Goal: Information Seeking & Learning: Understand process/instructions

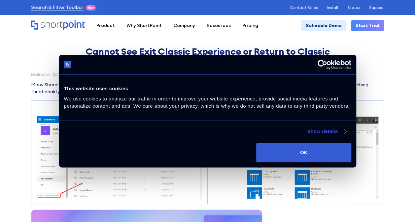
click at [323, 129] on link "Show details" at bounding box center [326, 132] width 39 height 8
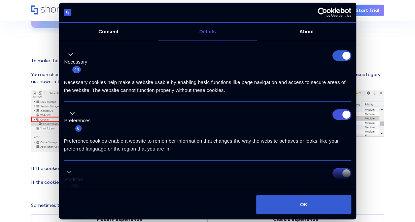
click at [341, 54] on form at bounding box center [341, 55] width 19 height 11
click at [338, 118] on input "Preferences" at bounding box center [341, 114] width 19 height 11
checkbox input "false"
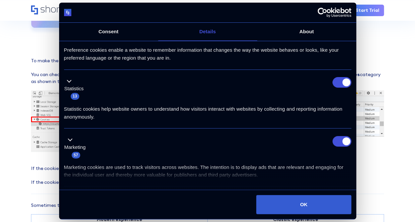
scroll to position [99, 0]
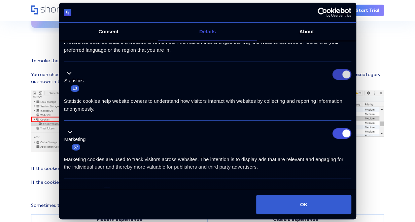
click at [340, 75] on input "Statistics" at bounding box center [341, 74] width 19 height 11
checkbox input "false"
click at [342, 128] on input "Marketing" at bounding box center [341, 133] width 19 height 11
checkbox input "false"
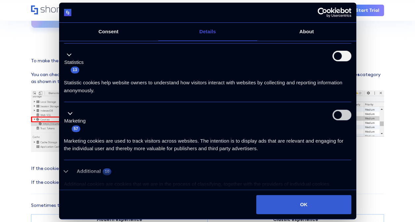
scroll to position [141, 0]
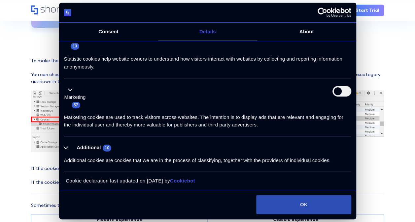
click at [297, 204] on button "OK" at bounding box center [303, 204] width 95 height 19
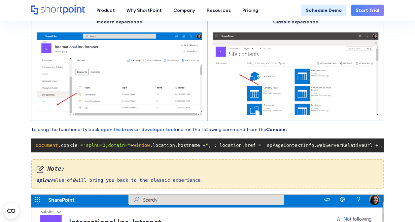
scroll to position [0, 56]
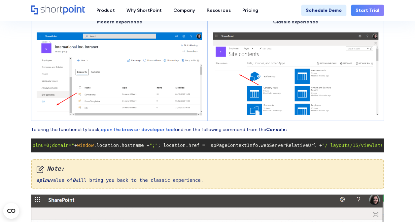
click at [257, 143] on span "; location.href = _spPageContextInfo.webServerRelativeUrl +" at bounding box center [240, 145] width 164 height 5
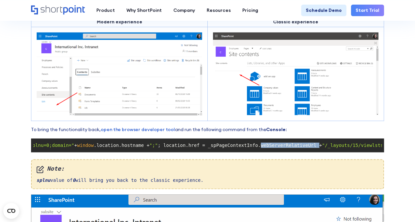
click at [257, 143] on span "; location.href = _spPageContextInfo.webServerRelativeUrl +" at bounding box center [240, 145] width 164 height 5
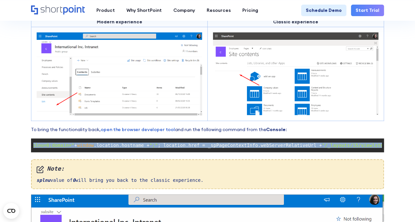
click at [257, 143] on span "; location.href = _spPageContextInfo.webServerRelativeUrl +" at bounding box center [240, 145] width 164 height 5
copy code "document .cookie = "splnu=0;domain=" + window .location.hostname + ";" ; locati…"
drag, startPoint x: 172, startPoint y: 144, endPoint x: 152, endPoint y: 144, distance: 19.5
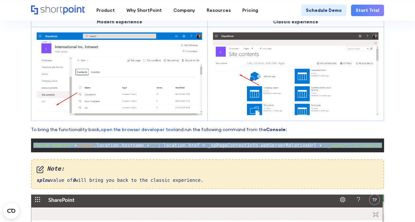
click at [158, 144] on span "; location.href = _spPageContextInfo.webServerRelativeUrl +" at bounding box center [240, 145] width 164 height 5
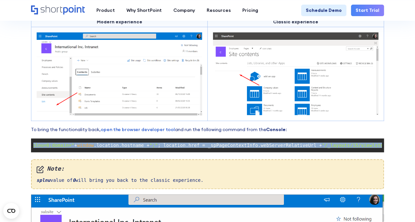
click at [158, 144] on span "; location.href = _spPageContextInfo.webServerRelativeUrl +" at bounding box center [240, 145] width 164 height 5
copy code "document .cookie = "splnu=0;domain=" + window .location.hostname + ";" ; locati…"
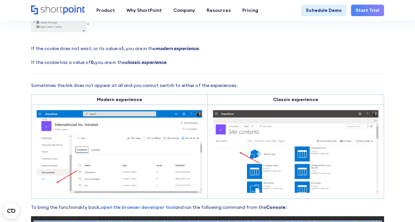
scroll to position [198, 0]
